Goal: Transaction & Acquisition: Purchase product/service

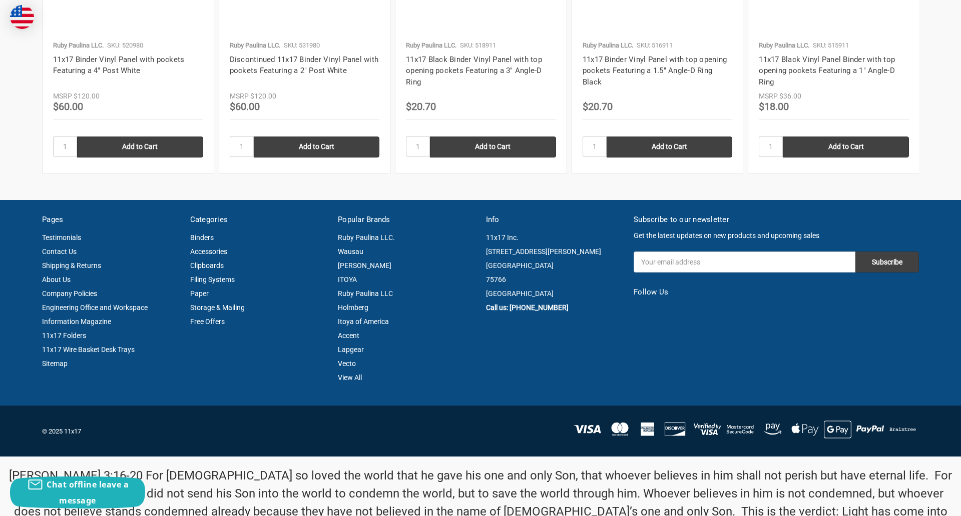
scroll to position [1354, 0]
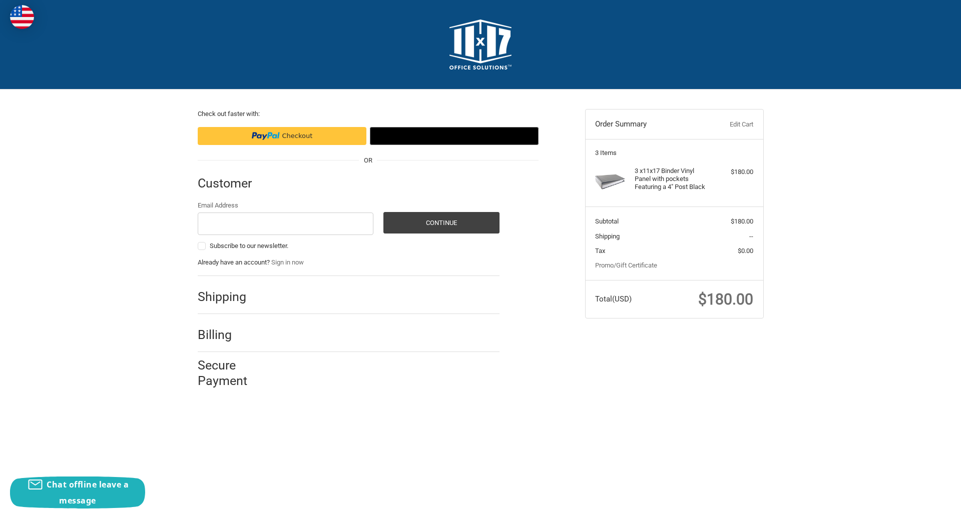
click at [285, 224] on input "Email Address" at bounding box center [286, 224] width 176 height 23
type input "[EMAIL_ADDRESS][DOMAIN_NAME]"
click at [441, 223] on button "Continue" at bounding box center [441, 223] width 116 height 22
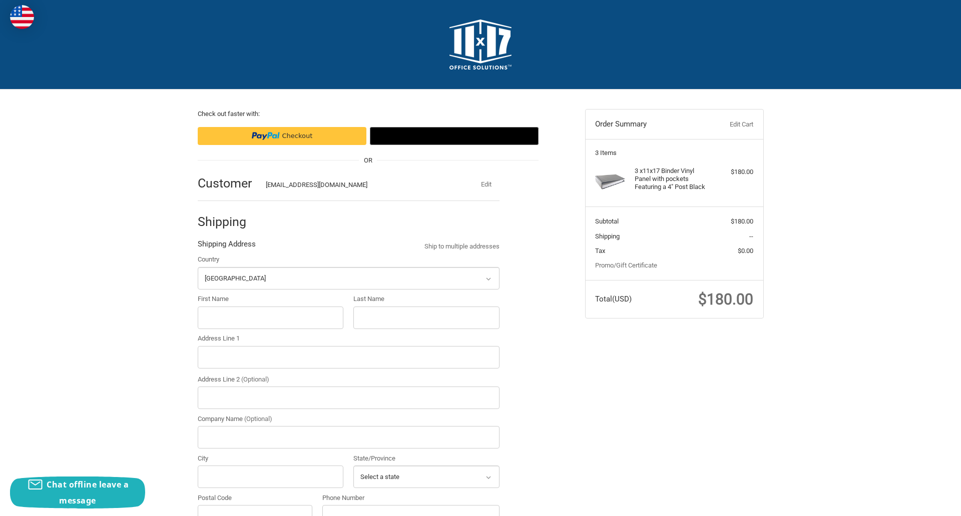
select select "US"
click at [270, 318] on input "First Name" at bounding box center [271, 318] width 146 height 23
type input "reflectiz"
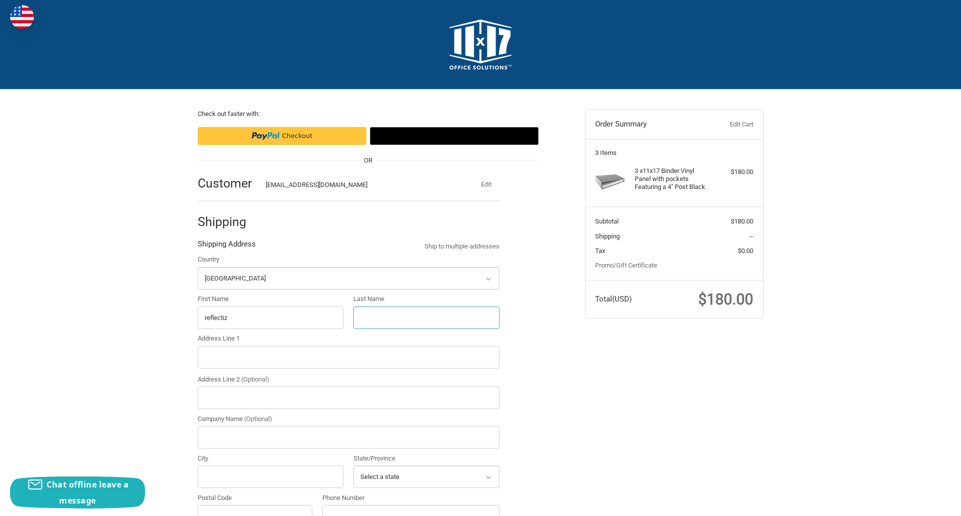
click at [426, 318] on input "Last Name" at bounding box center [426, 318] width 146 height 23
type input "bigcommerce"
click at [255, 505] on input "Postal Code" at bounding box center [255, 516] width 115 height 23
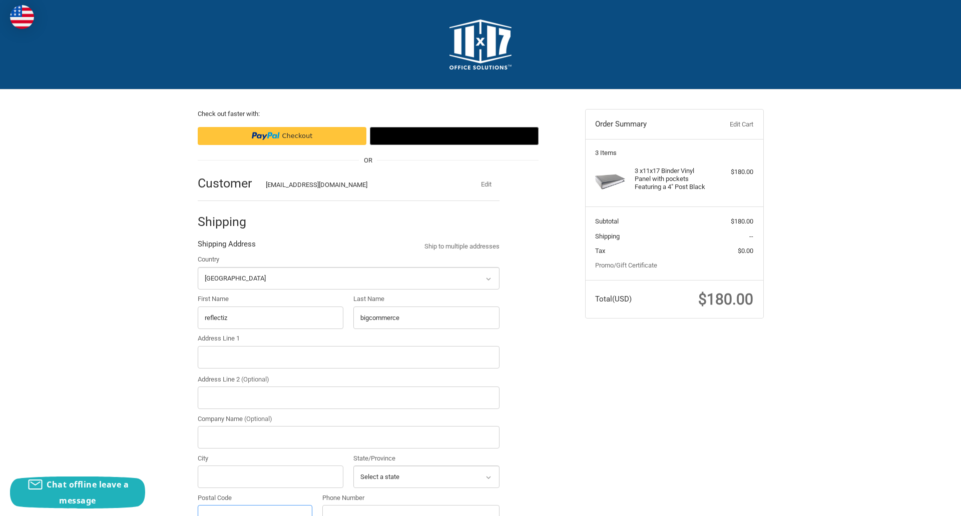
click at [255, 505] on input "Postal Code" at bounding box center [255, 516] width 115 height 23
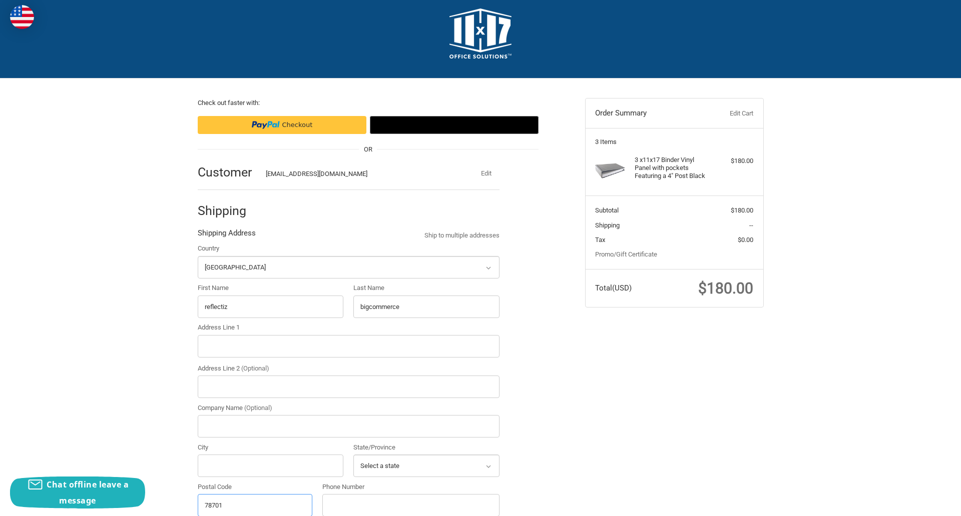
click at [255, 505] on input "78701" at bounding box center [255, 505] width 115 height 23
type input "78701"
click at [348, 346] on input "Address Line 1" at bounding box center [349, 346] width 302 height 23
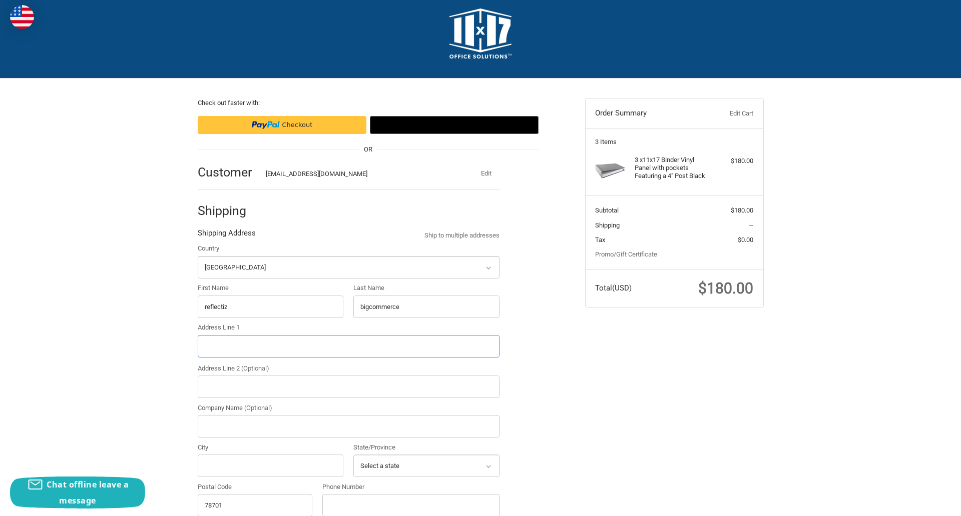
click at [348, 346] on input "Address Line 1" at bounding box center [349, 346] width 302 height 23
type input "[STREET_ADDRESS]"
click at [226, 236] on legend "Shipping Address" at bounding box center [227, 236] width 58 height 16
click at [255, 505] on input "78701" at bounding box center [255, 505] width 115 height 23
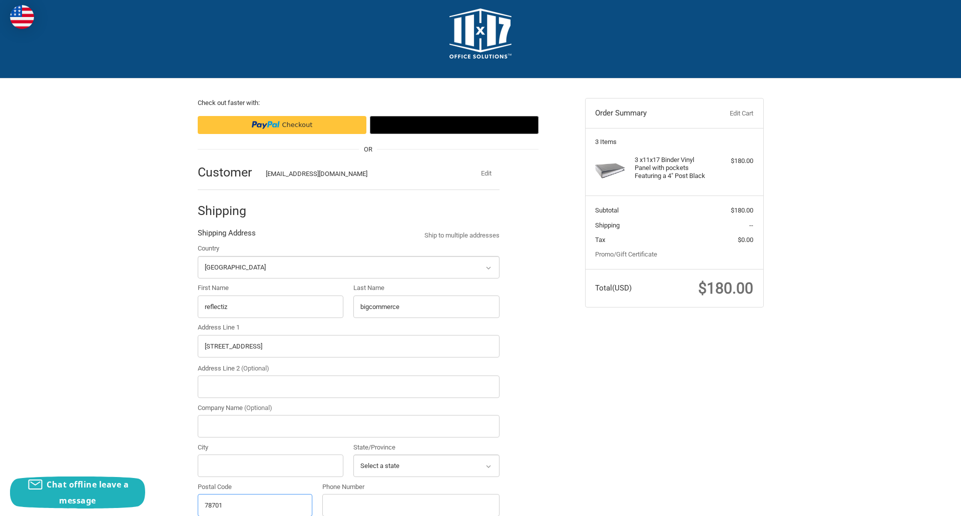
click at [255, 505] on input "78701" at bounding box center [255, 505] width 115 height 23
type input "78701"
select select "TX"
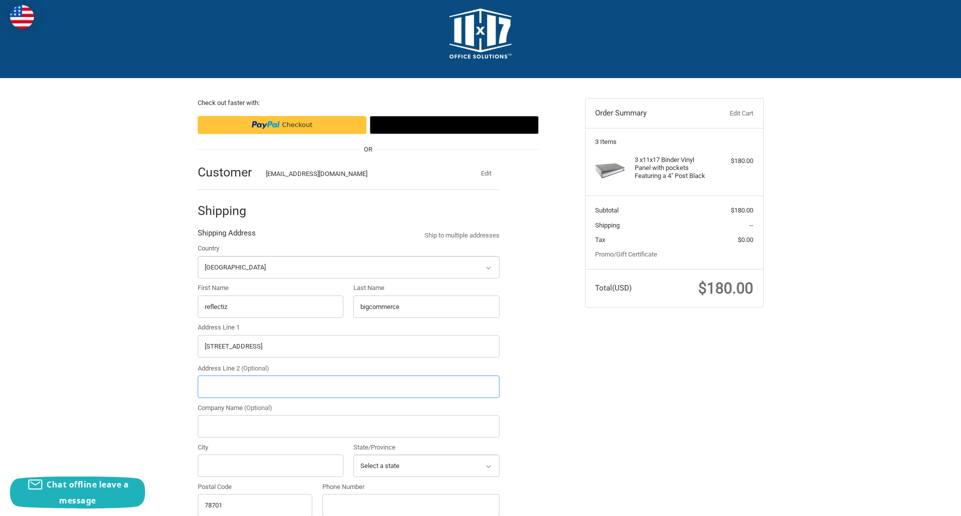
click at [348, 387] on input "Address Line 2 (Optional)" at bounding box center [349, 387] width 302 height 23
type input "2"
click at [270, 466] on input "City" at bounding box center [271, 466] width 146 height 23
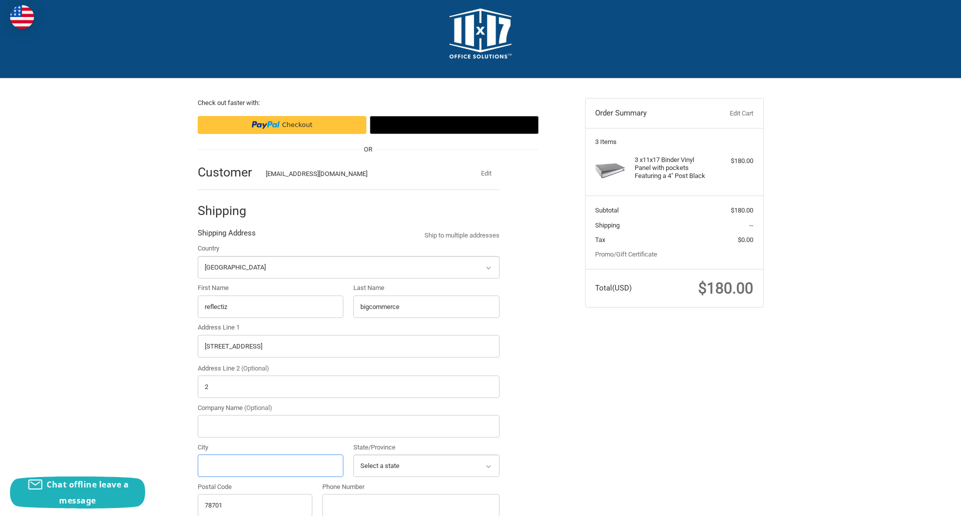
click at [270, 466] on input "City" at bounding box center [271, 466] width 146 height 23
click at [270, 466] on input "Austin" at bounding box center [271, 466] width 146 height 23
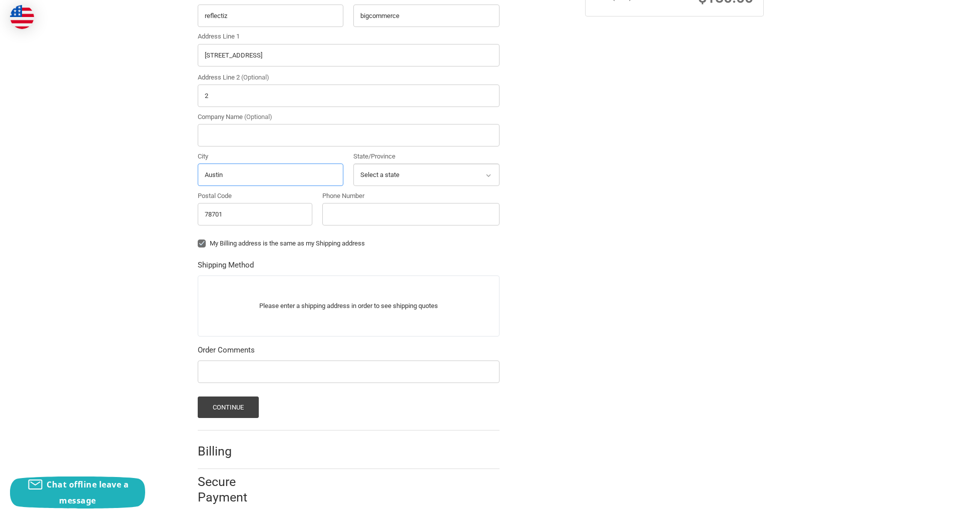
scroll to position [312, 0]
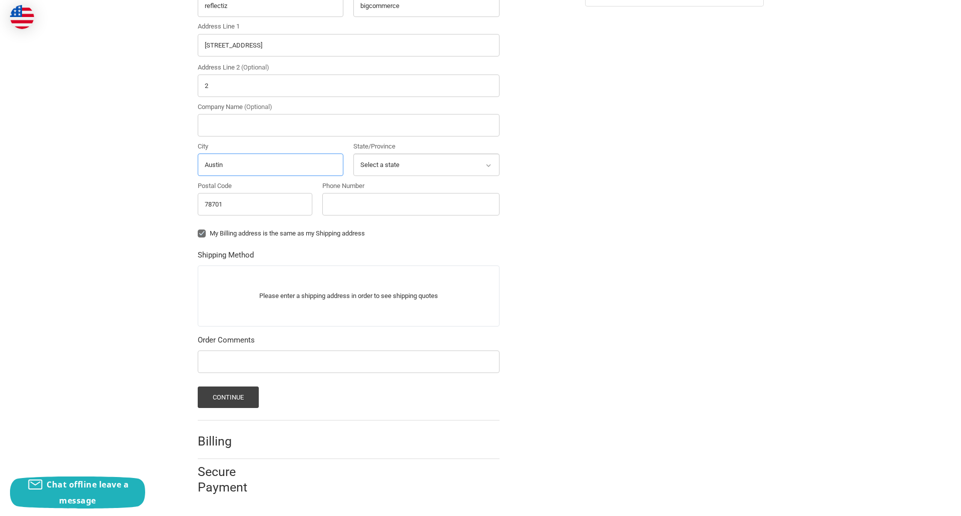
type input "Austin"
click at [410, 204] on input "Phone Number" at bounding box center [410, 204] width 177 height 23
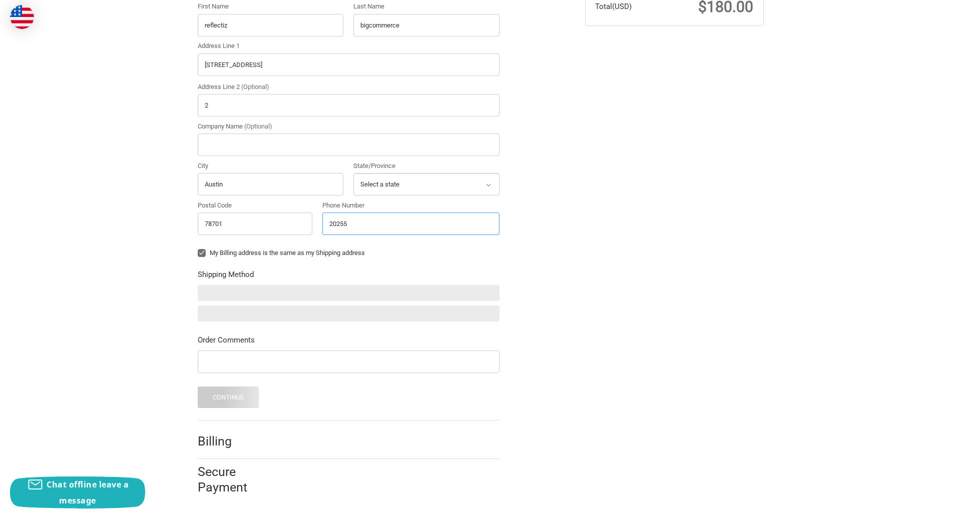
scroll to position [293, 0]
type input "2025550150"
click at [348, 145] on input "Company Name (Optional)" at bounding box center [349, 145] width 302 height 23
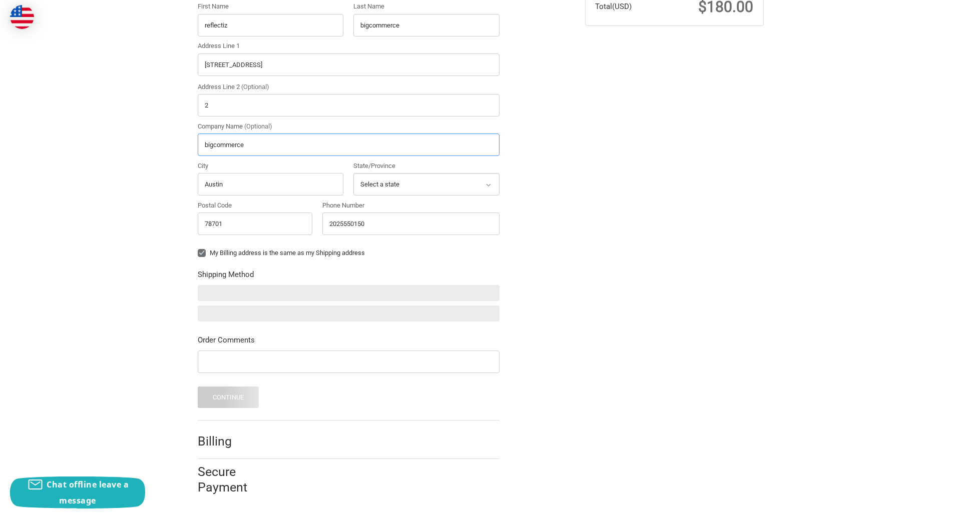
type input "bigcommerce"
click at [198, 261] on form "Country Select a country Afghanistan Åland Islands Albania Algeria American Sam…" at bounding box center [349, 185] width 302 height 446
click at [198, 375] on form "Country Select a country Afghanistan Åland Islands Albania Algeria American Sam…" at bounding box center [349, 185] width 302 height 446
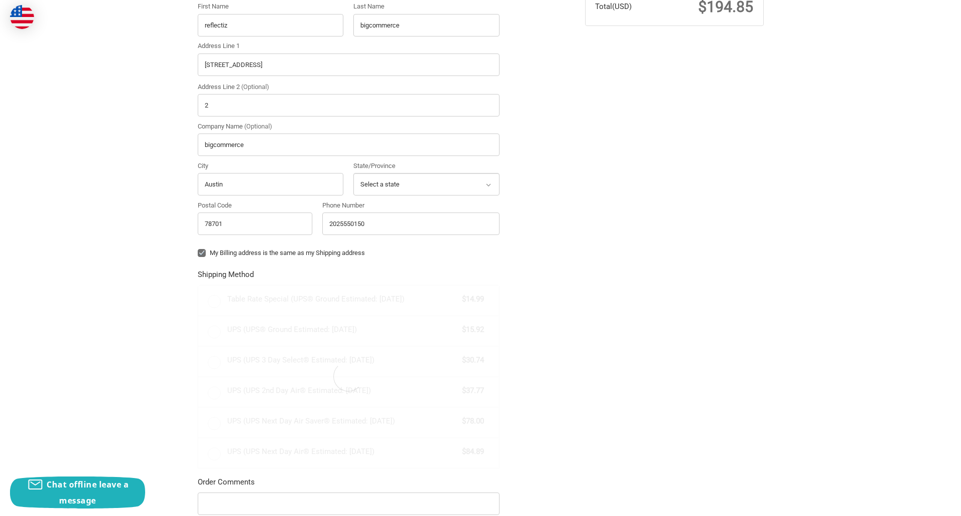
radio input "true"
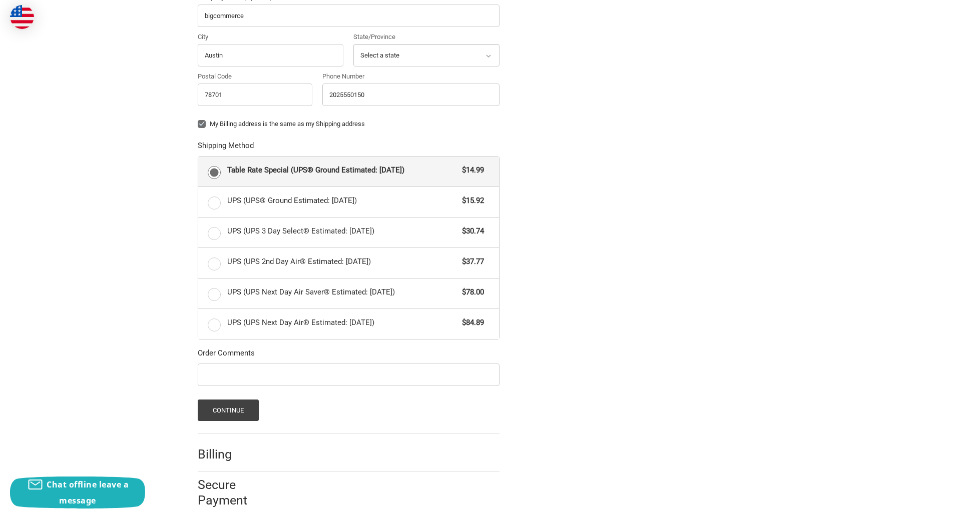
scroll to position [435, 0]
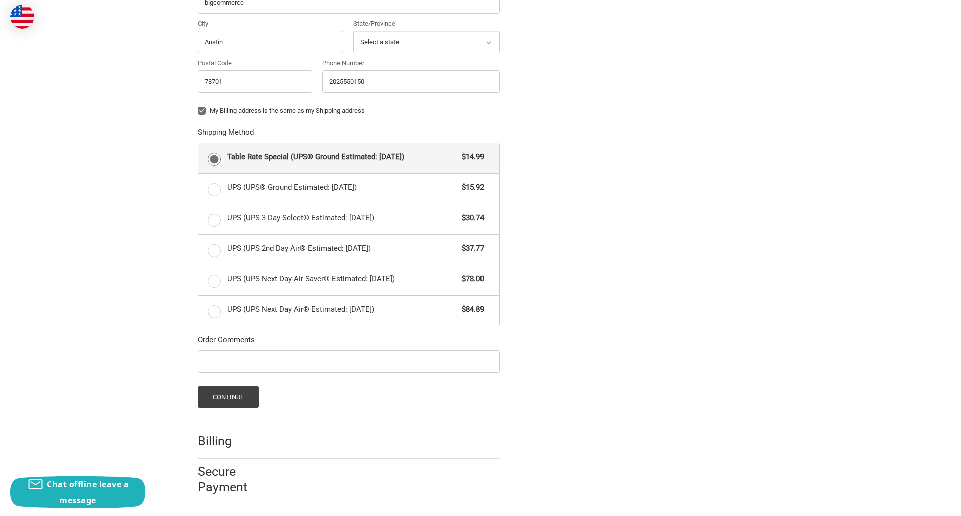
click at [348, 158] on span "Table Rate Special (UPS® Ground Estimated: [DATE])" at bounding box center [342, 158] width 230 height 12
click at [199, 144] on input "Table Rate Special (UPS® Ground Estimated: Wed, Sep 17) $14.99" at bounding box center [198, 144] width 1 height 1
click at [228, 397] on button "Continue" at bounding box center [229, 398] width 62 height 22
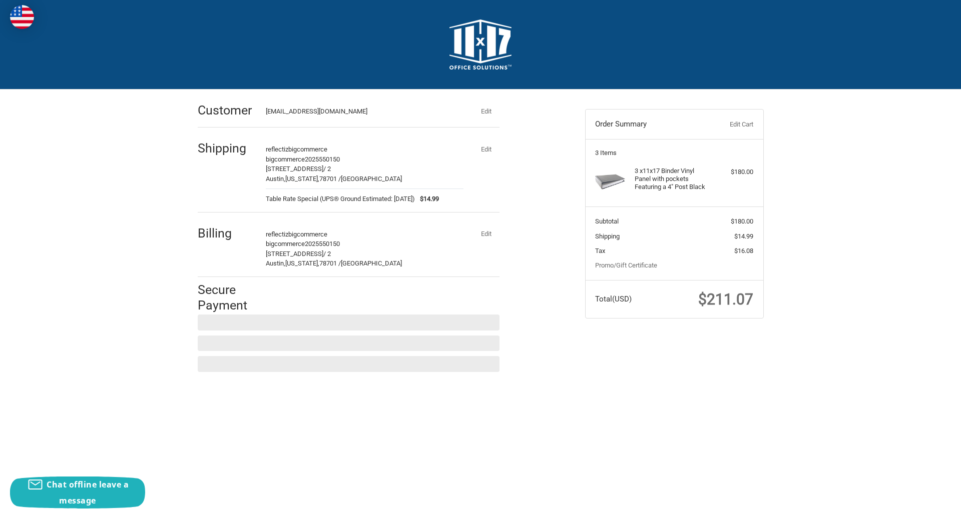
scroll to position [0, 0]
